Goal: Task Accomplishment & Management: Manage account settings

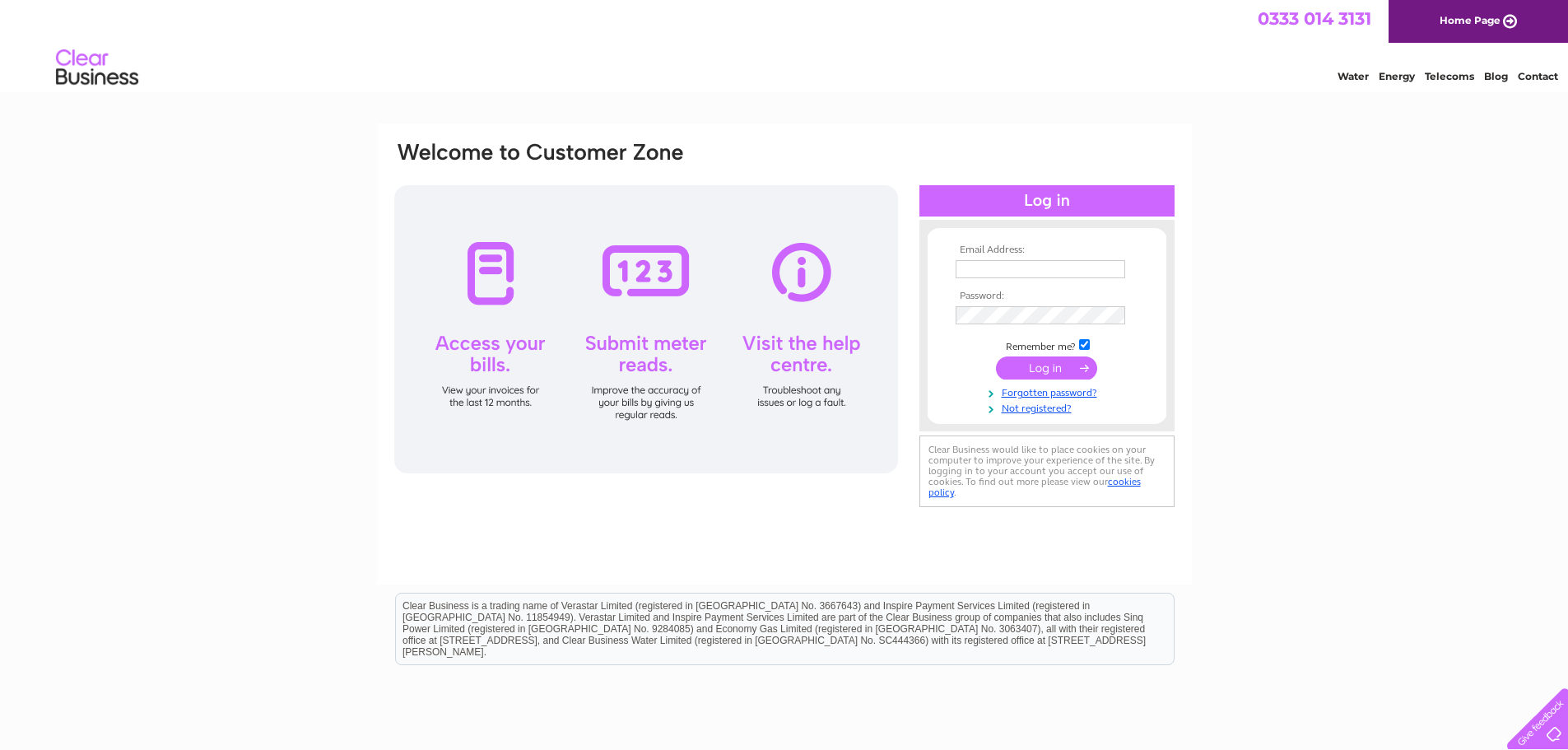
type input "becky.mathieson@sjpp.co.uk"
click at [843, 360] on input "submit" at bounding box center [1046, 369] width 101 height 23
click at [843, 370] on input "submit" at bounding box center [1046, 369] width 101 height 23
click at [567, 528] on div "Email Address: becky.mathieson@sjpp.co.uk Password:" at bounding box center [784, 355] width 815 height 462
click at [843, 365] on input "submit" at bounding box center [1046, 369] width 101 height 23
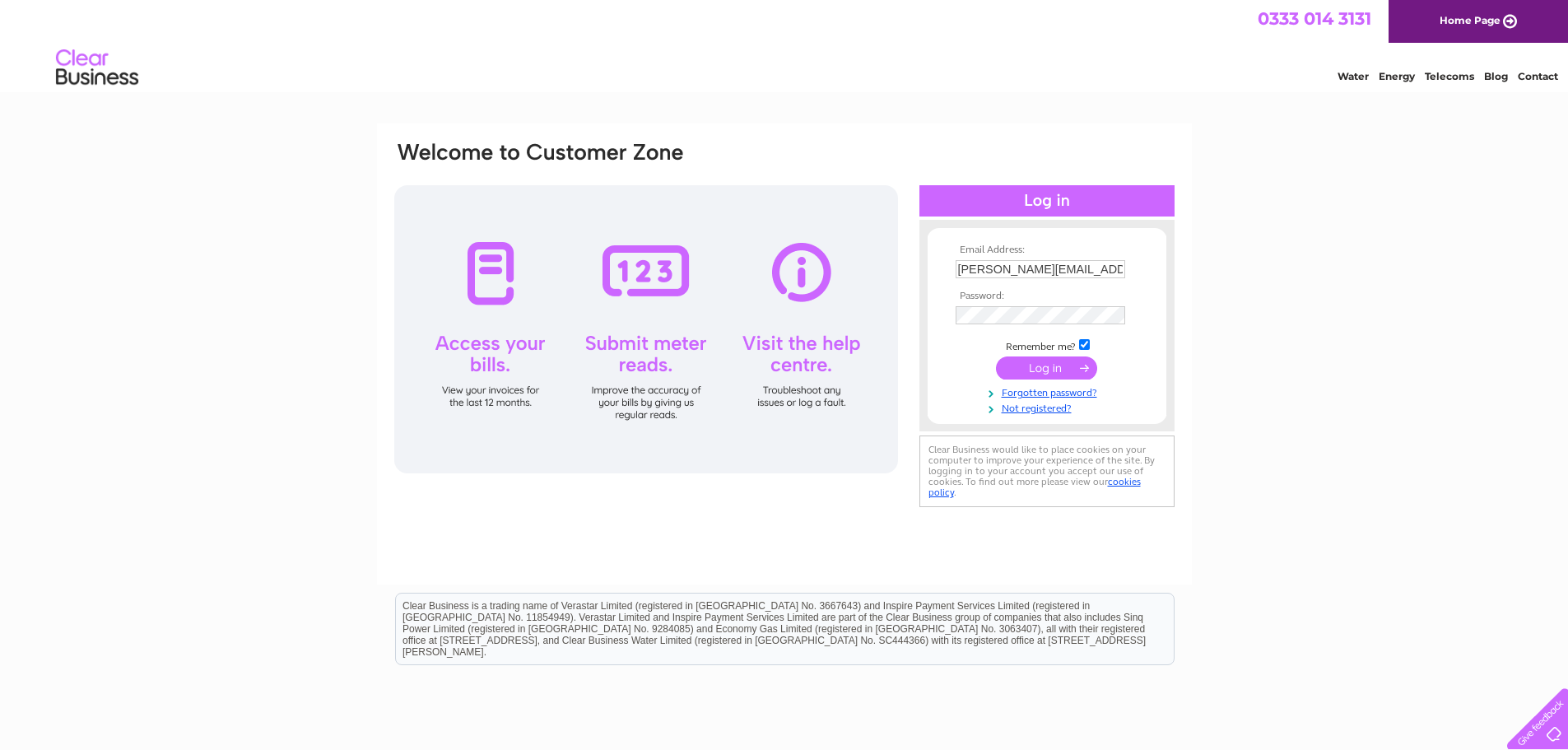
click at [843, 23] on link "Home Page" at bounding box center [1479, 21] width 180 height 43
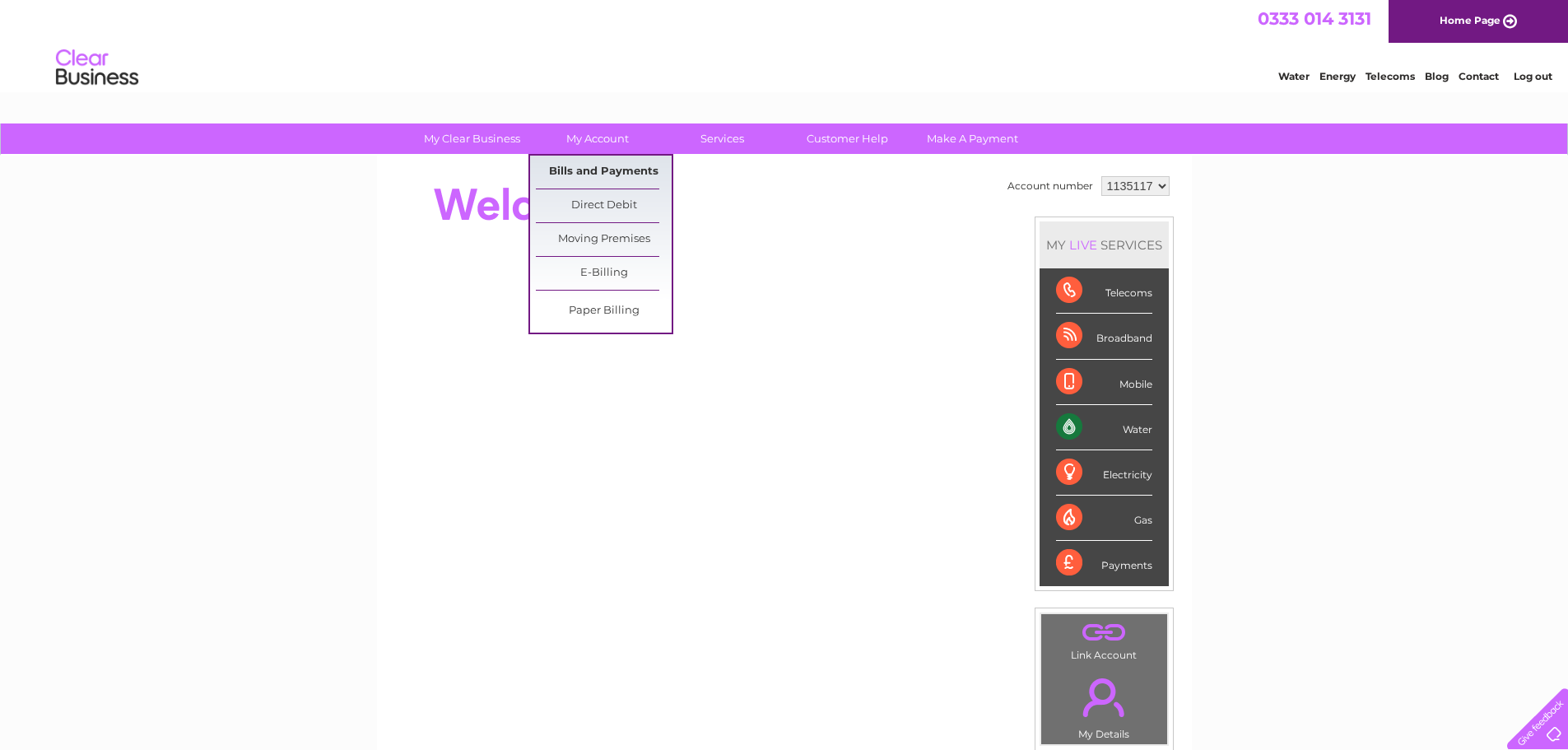
click at [598, 179] on link "Bills and Payments" at bounding box center [603, 171] width 136 height 33
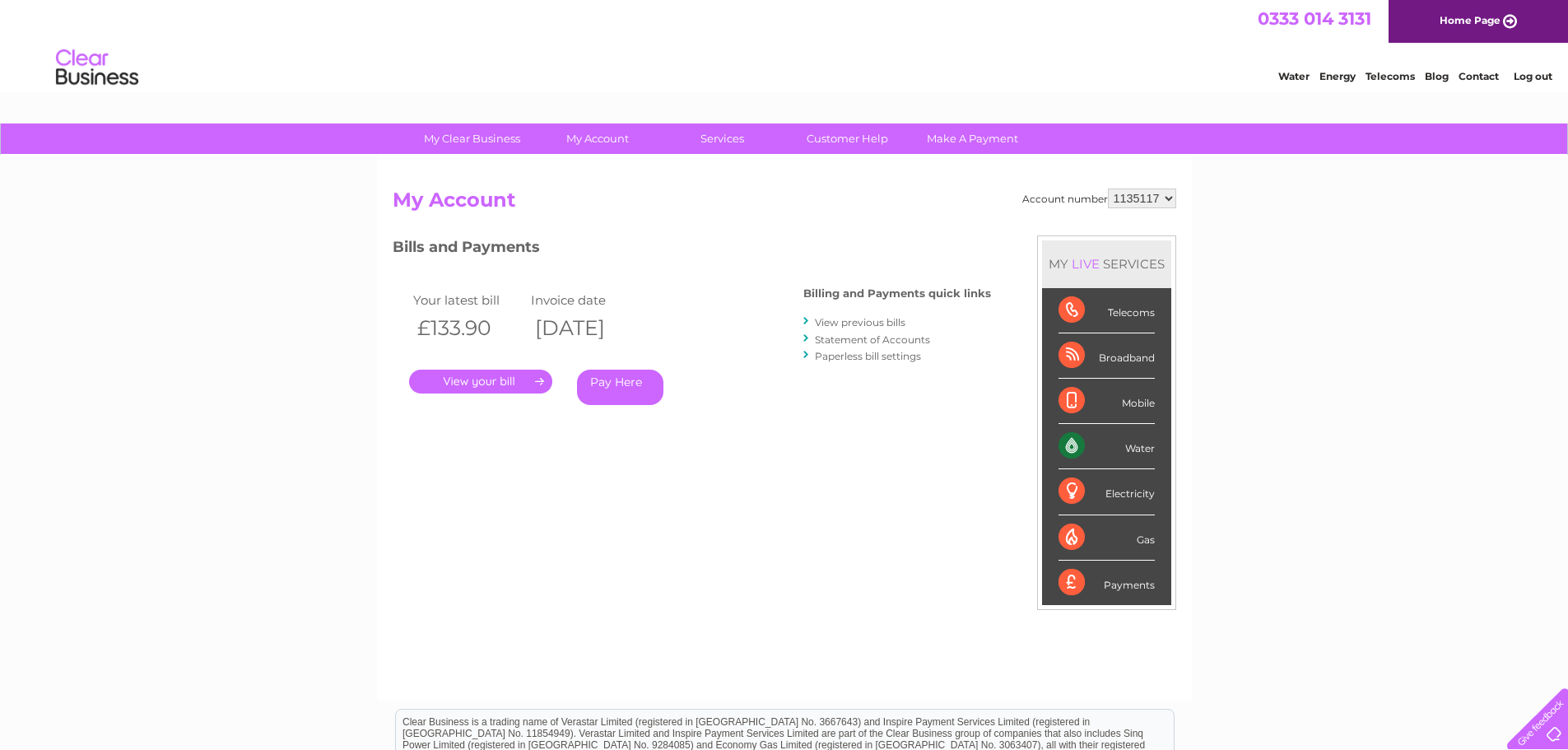
click at [476, 387] on link "." at bounding box center [481, 381] width 143 height 24
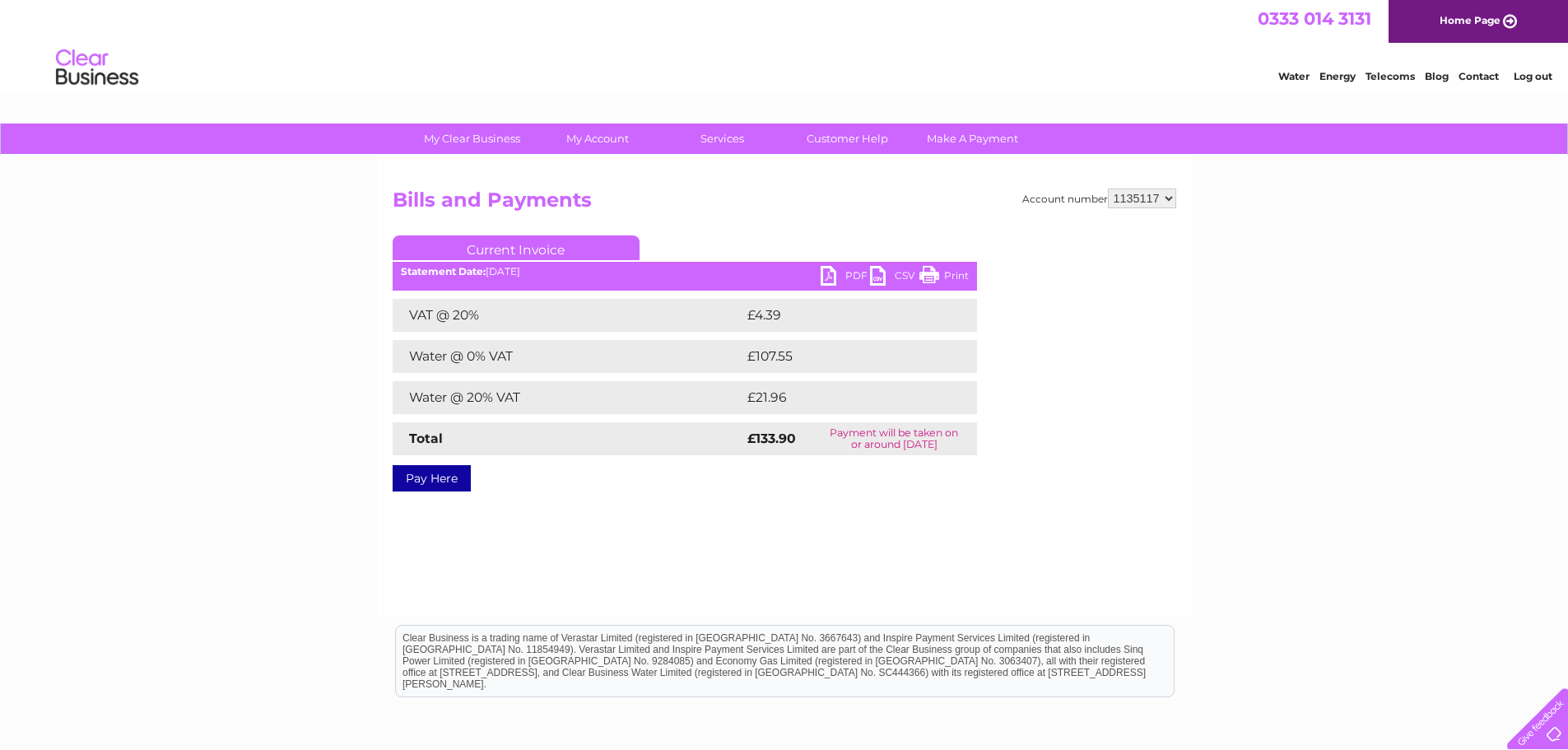
click at [853, 272] on link "PDF" at bounding box center [845, 278] width 49 height 24
